Goal: Use online tool/utility: Utilize a website feature to perform a specific function

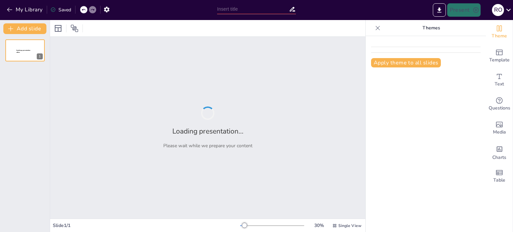
type input "Conductas Sancionables y Régimen de Sanciones según el Decreto-Ley 403 de 2020"
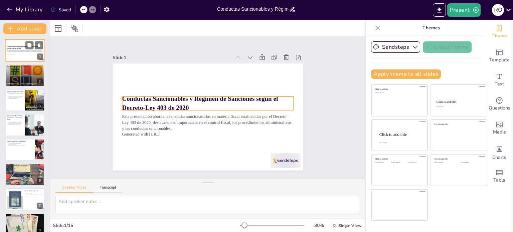
click at [20, 49] on strong "Conductas Sancionables y Régimen de Sanciones según el Decreto-Ley 403 de 2020" at bounding box center [23, 47] width 33 height 3
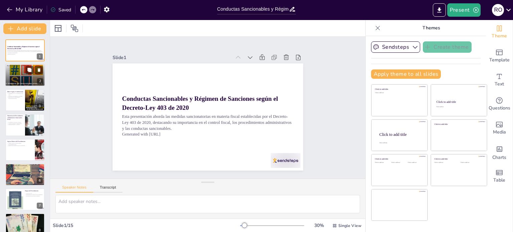
click at [30, 75] on div at bounding box center [25, 75] width 40 height 29
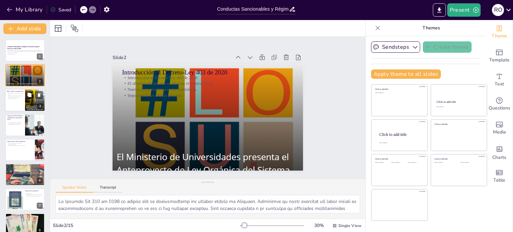
click at [18, 96] on p "Facultades extraordinarias al Presidente." at bounding box center [15, 96] width 16 height 1
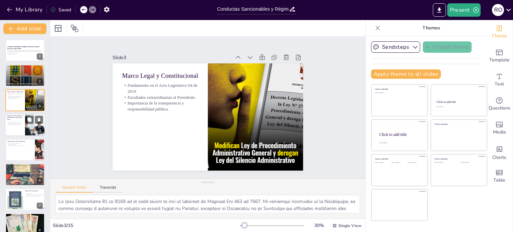
click at [20, 122] on p "Procedimiento autónomo y especial." at bounding box center [15, 122] width 16 height 1
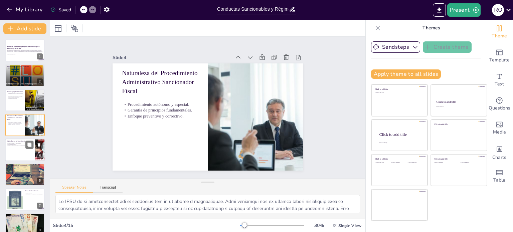
click at [24, 154] on div at bounding box center [25, 150] width 40 height 23
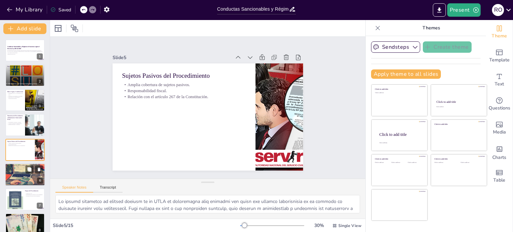
scroll to position [17, 0]
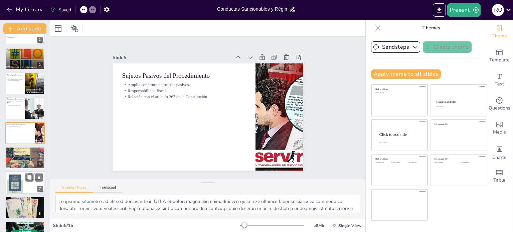
click at [19, 156] on div at bounding box center [24, 158] width 39 height 26
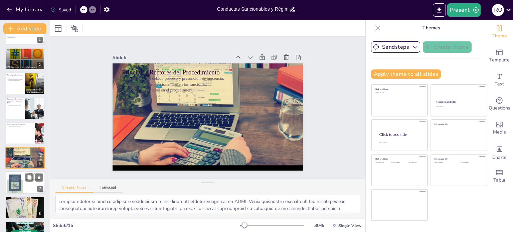
scroll to position [41, 0]
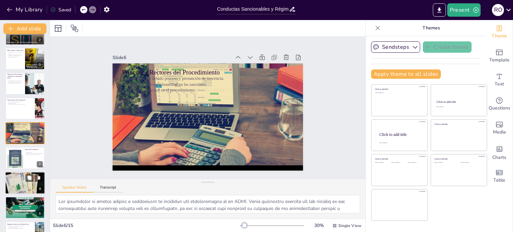
click at [21, 185] on div at bounding box center [25, 183] width 51 height 23
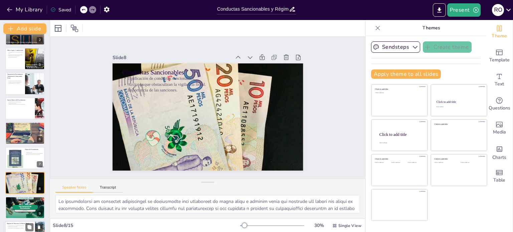
scroll to position [91, 0]
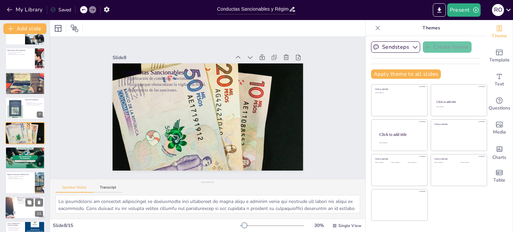
click at [25, 207] on div at bounding box center [25, 208] width 40 height 23
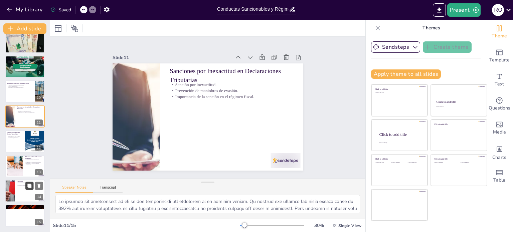
click at [27, 189] on button at bounding box center [29, 186] width 8 height 8
type textarea "Lo ipsumdo sitametc adi Elitsed Doe 939 te 3040 in ut laboree dolore ma aliquae…"
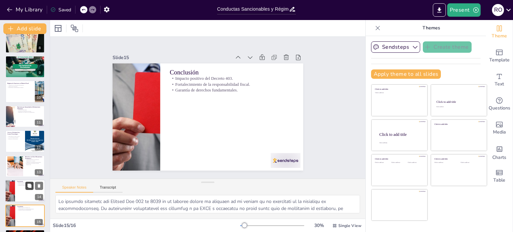
scroll to position [207, 0]
